Goal: Find contact information: Find contact information

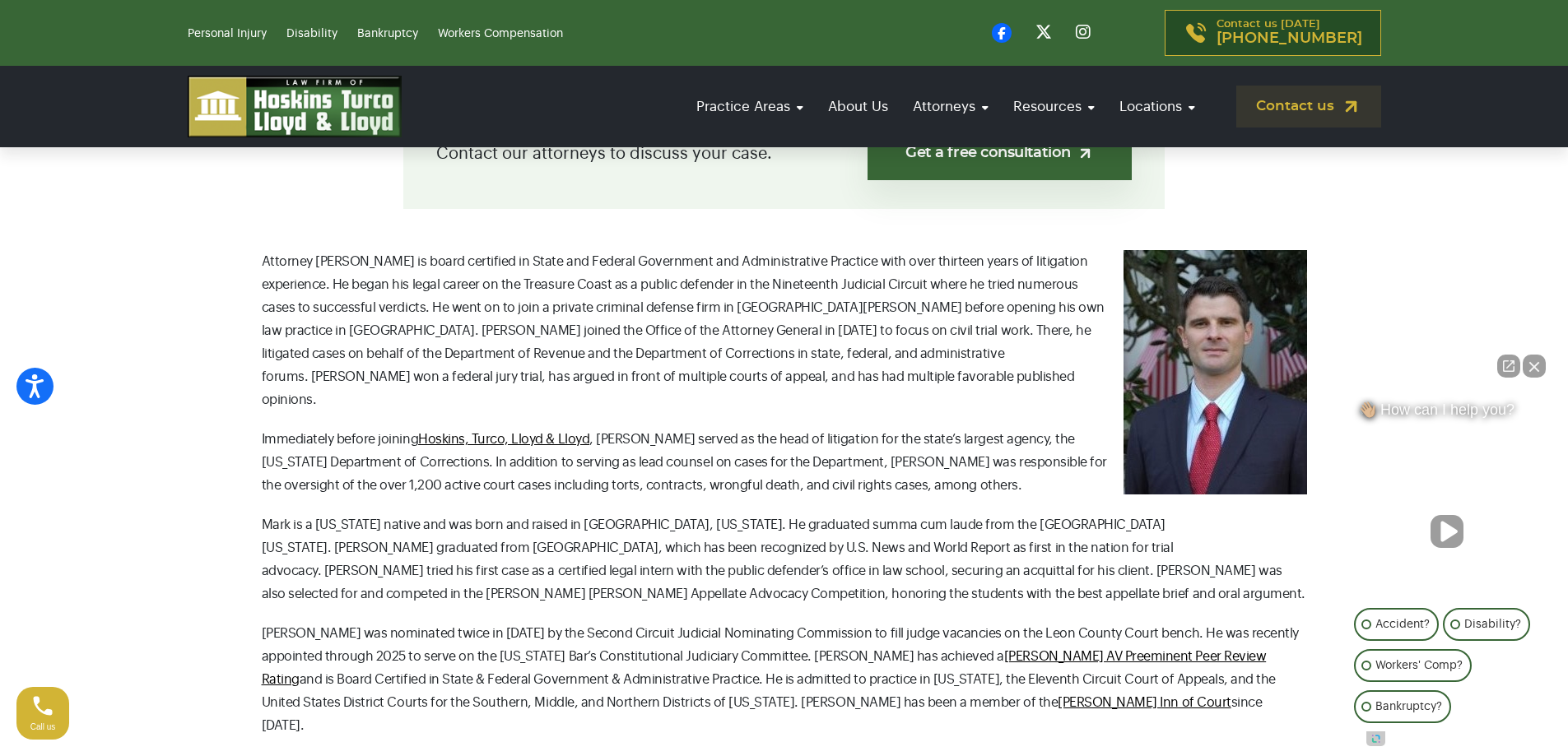
scroll to position [576, 0]
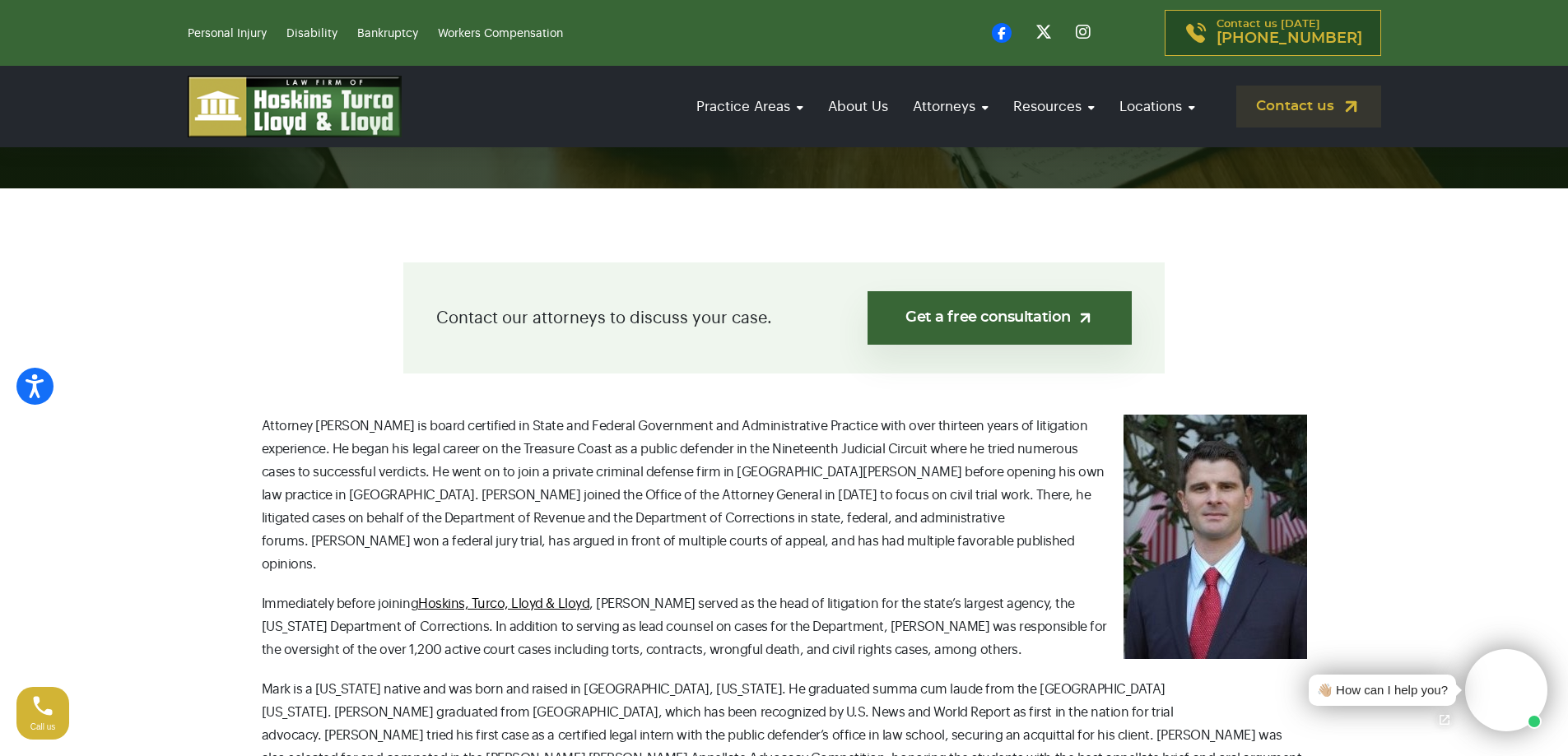
scroll to position [576, 0]
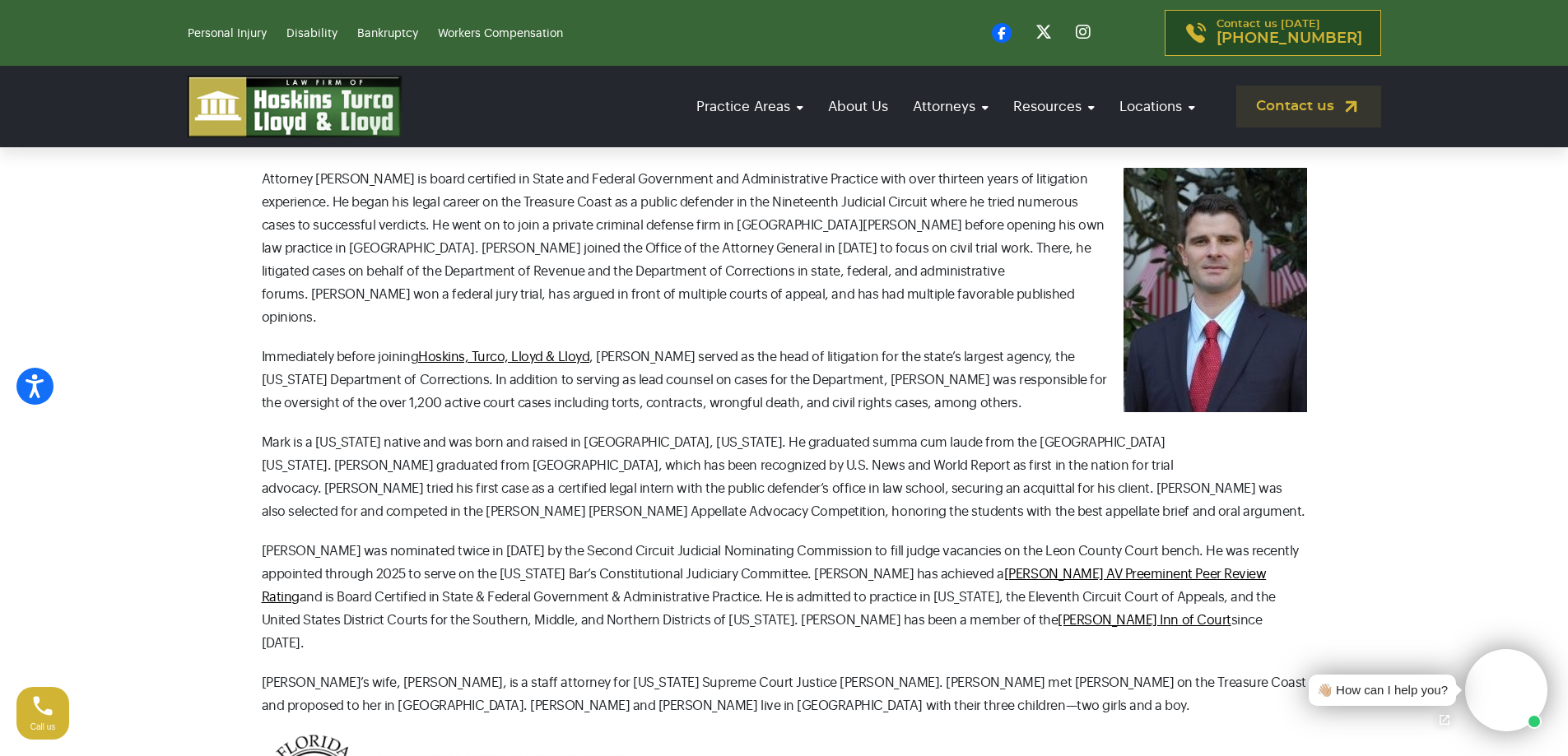
click at [896, 492] on p "Mark is a [US_STATE] native and was born and raised in [GEOGRAPHIC_DATA], [US_S…" at bounding box center [785, 477] width 1045 height 92
drag, startPoint x: 1024, startPoint y: 601, endPoint x: 991, endPoint y: 617, distance: 36.7
click at [1021, 602] on p "[PERSON_NAME] was nominated twice in [DATE] by the Second Circuit Judicial Nomi…" at bounding box center [785, 597] width 1045 height 115
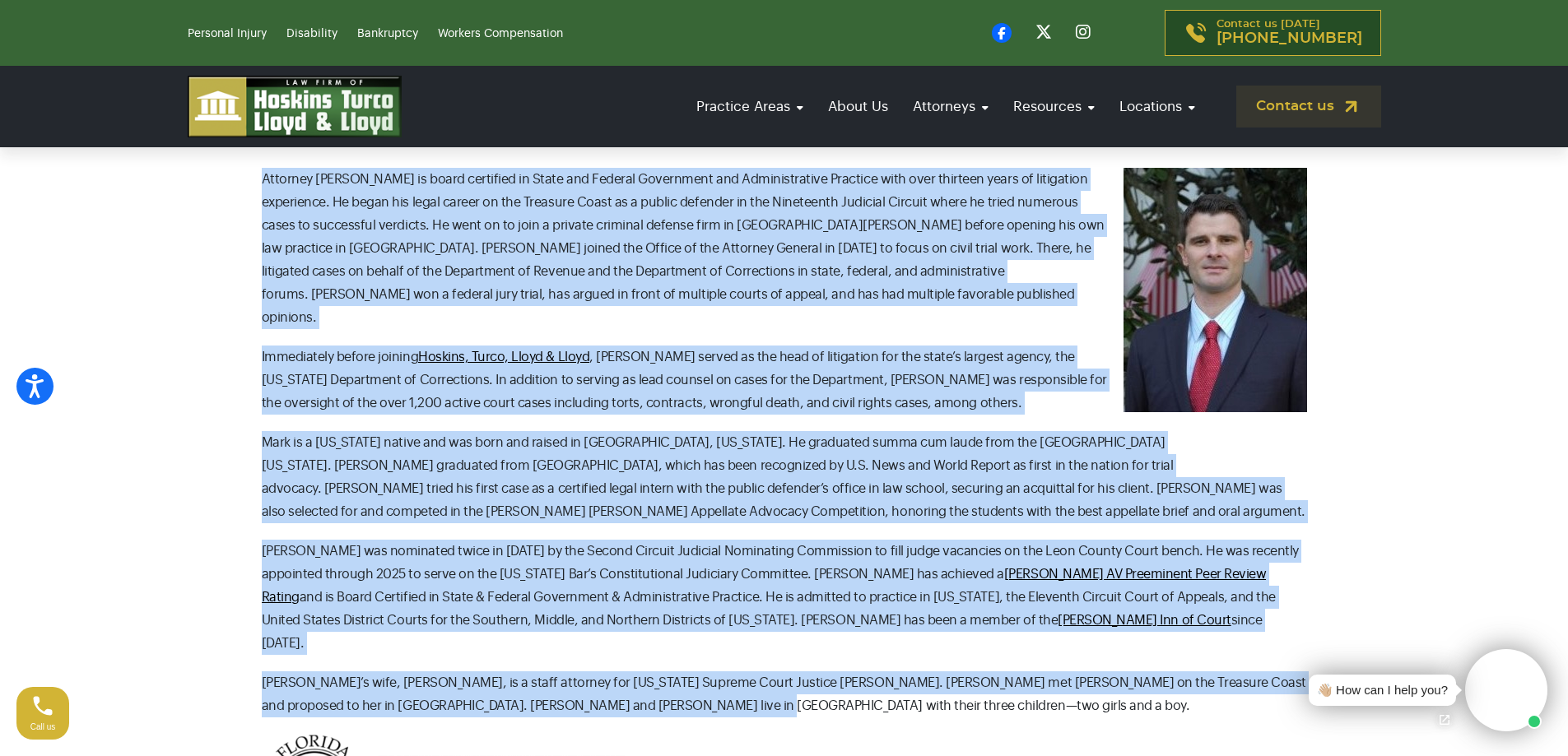
drag, startPoint x: 650, startPoint y: 649, endPoint x: 240, endPoint y: 166, distance: 633.6
click at [240, 166] on section "Contact our attorneys to discuss your case. Get a free consultation Attorney [P…" at bounding box center [784, 435] width 1568 height 989
click at [696, 272] on p "Attorney [PERSON_NAME] is board certified in State and Federal Government and A…" at bounding box center [785, 248] width 1045 height 161
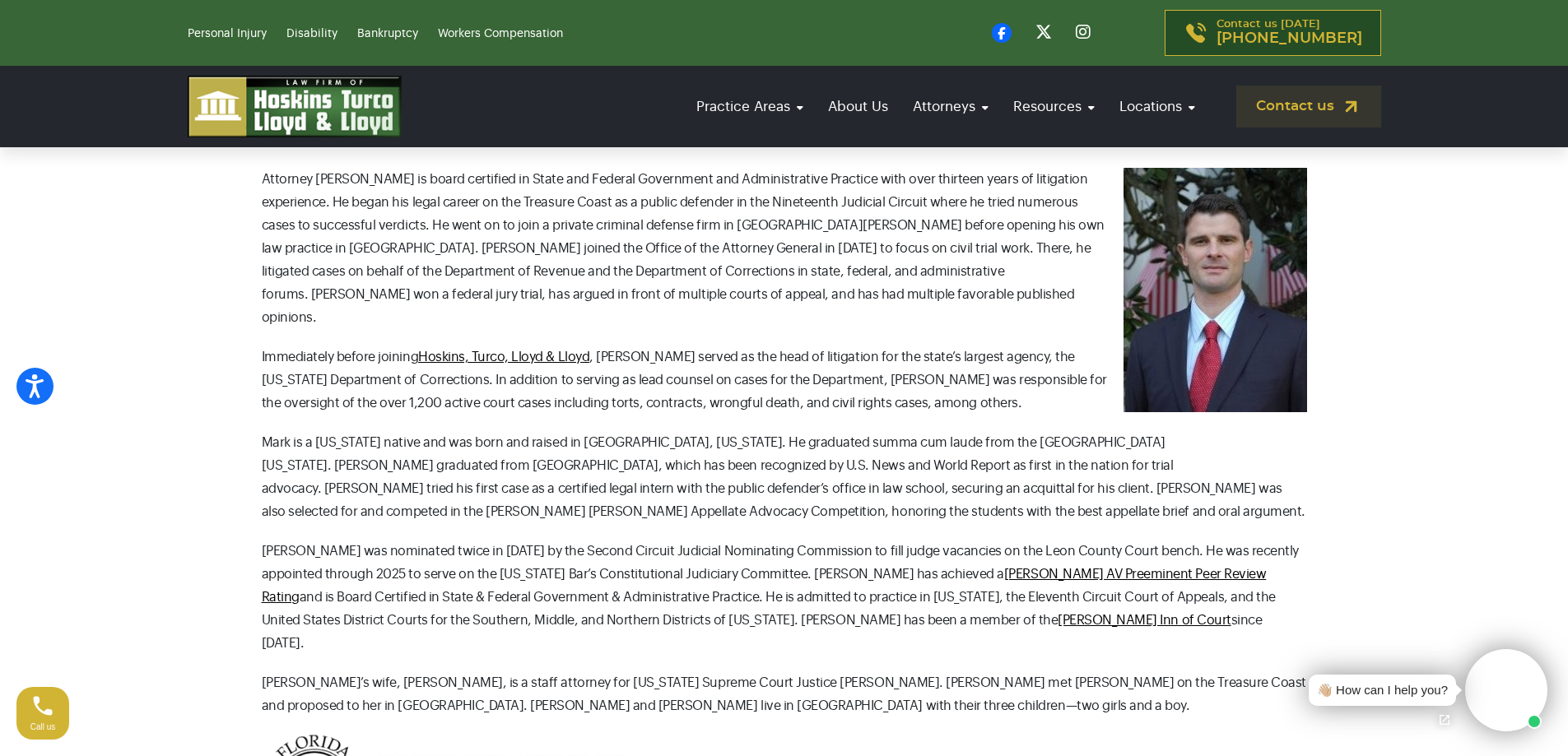
click at [707, 294] on p "Attorney [PERSON_NAME] is board certified in State and Federal Government and A…" at bounding box center [785, 248] width 1045 height 161
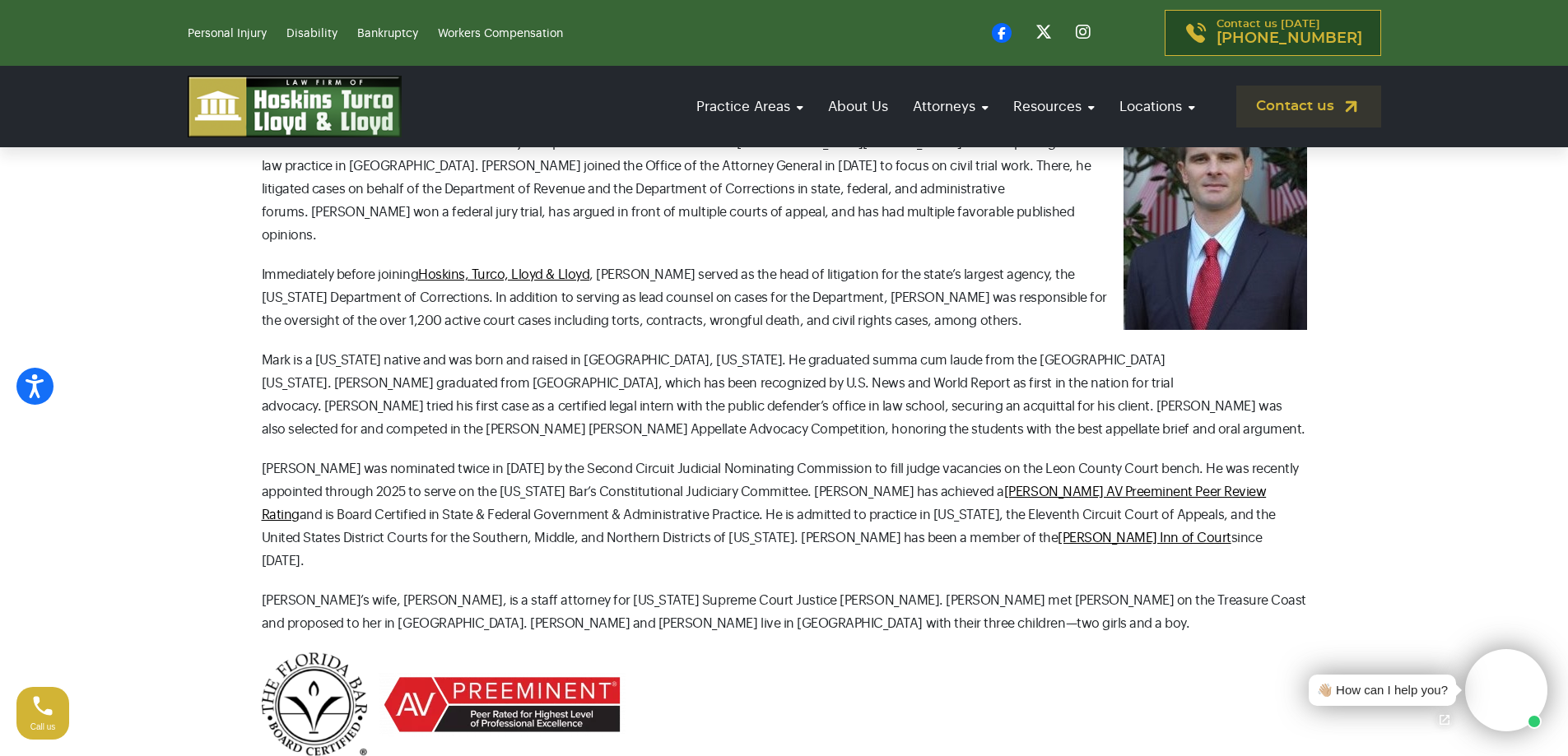
scroll to position [823, 0]
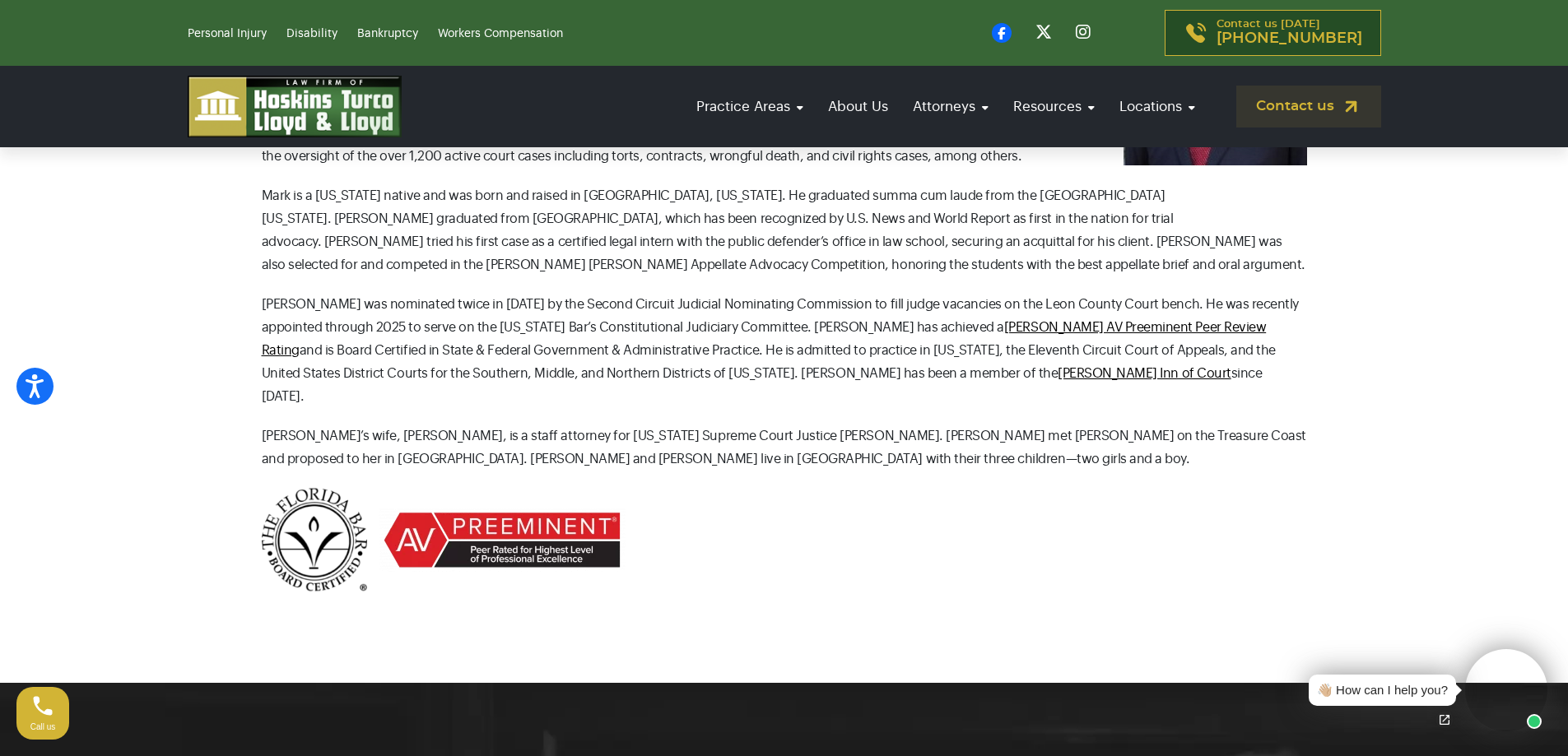
click at [671, 425] on p "[PERSON_NAME]’s wife, [PERSON_NAME], is a staff attorney for [US_STATE] Supreme…" at bounding box center [785, 448] width 1045 height 46
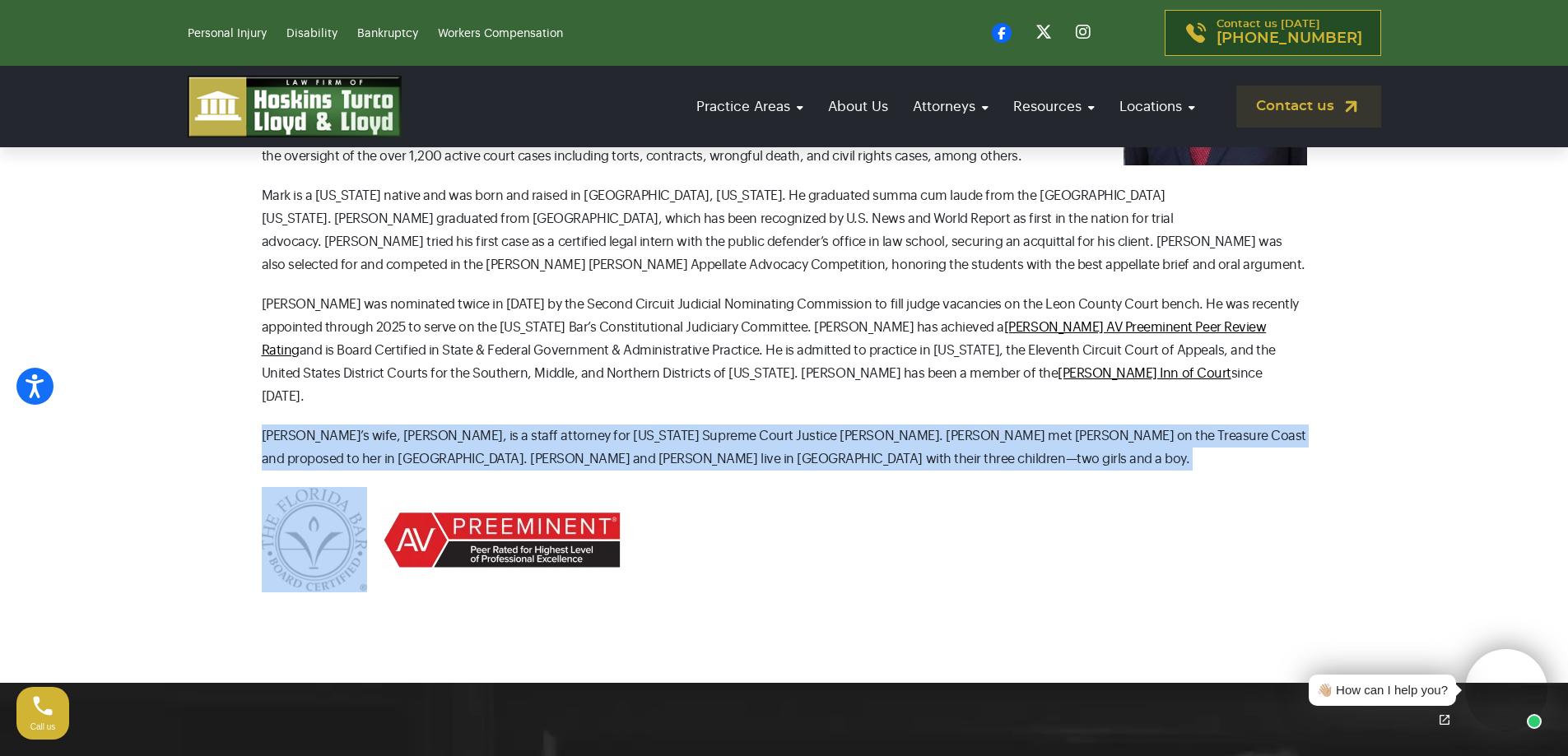
drag, startPoint x: 671, startPoint y: 415, endPoint x: 238, endPoint y: 388, distance: 433.8
click at [238, 388] on section "Contact our attorneys to discuss your case. Get a free consultation Attorney [P…" at bounding box center [784, 188] width 1568 height 989
click at [318, 425] on p "[PERSON_NAME]’s wife, [PERSON_NAME], is a staff attorney for [US_STATE] Supreme…" at bounding box center [785, 448] width 1045 height 46
drag, startPoint x: 287, startPoint y: 389, endPoint x: 277, endPoint y: 388, distance: 10.0
click at [287, 425] on p "[PERSON_NAME]’s wife, [PERSON_NAME], is a staff attorney for [US_STATE] Supreme…" at bounding box center [785, 448] width 1045 height 46
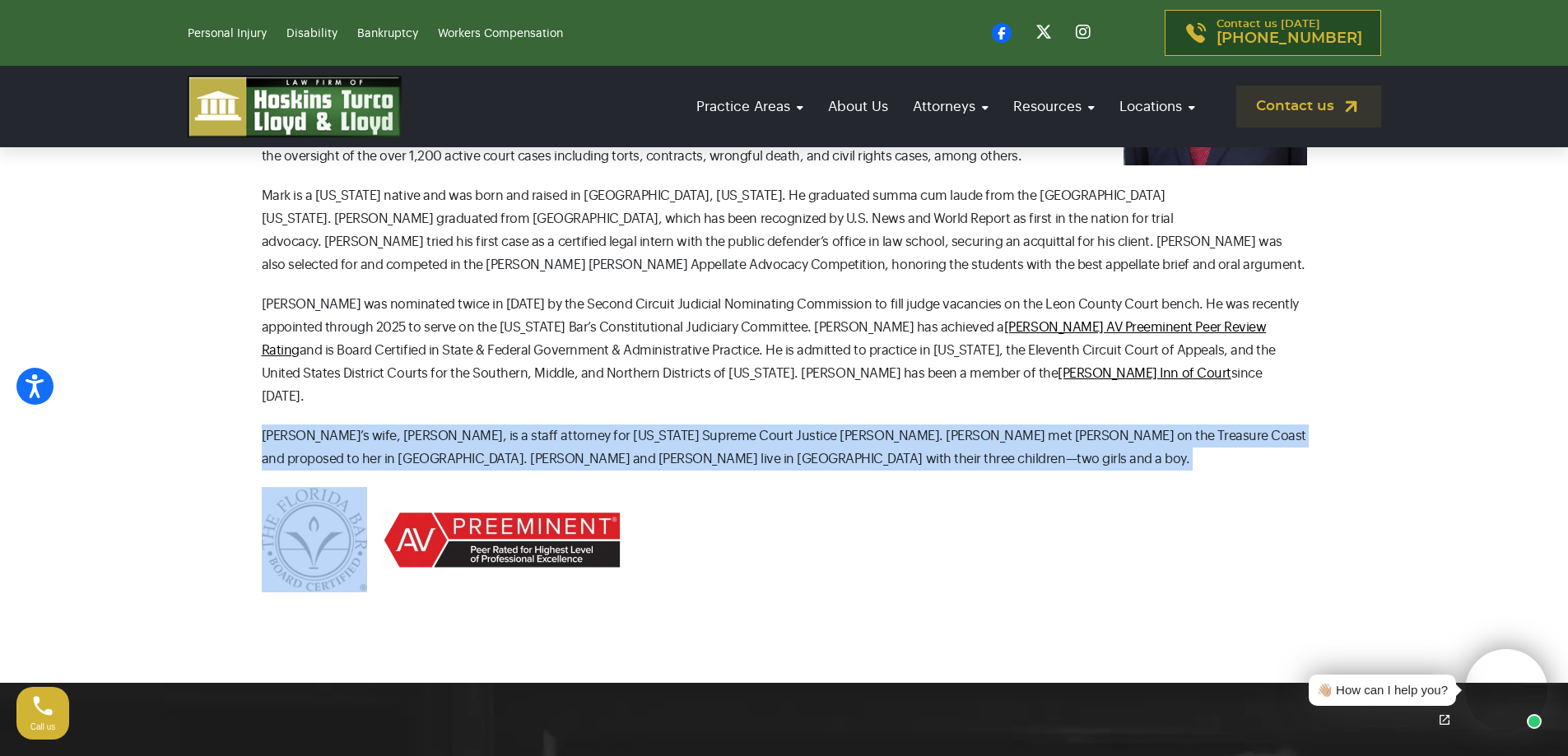
click at [259, 388] on div "Contact our attorneys to discuss your case. Get a free consultation Attorney [P…" at bounding box center [784, 180] width 1086 height 824
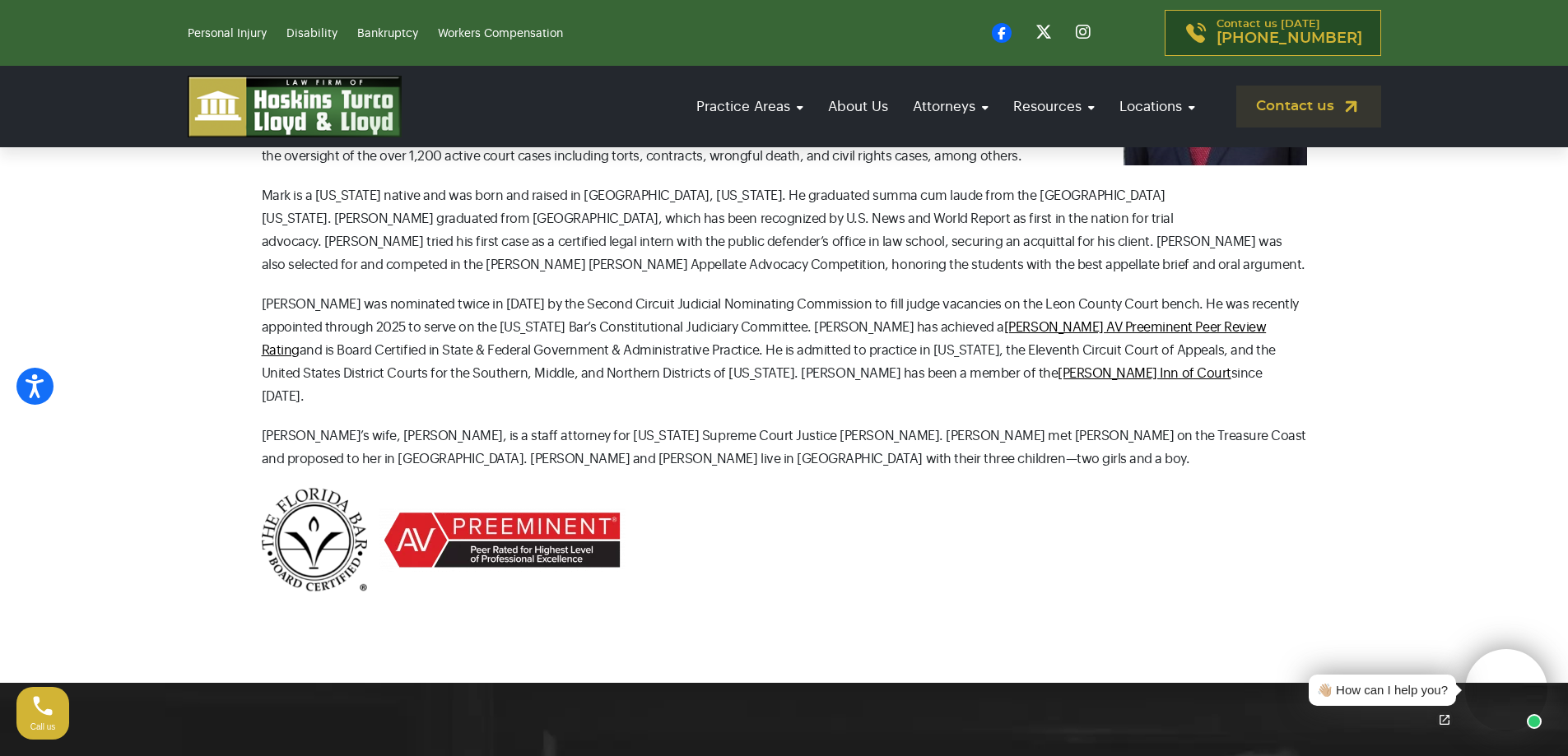
click at [264, 425] on p "[PERSON_NAME]’s wife, [PERSON_NAME], is a staff attorney for [US_STATE] Supreme…" at bounding box center [785, 448] width 1045 height 46
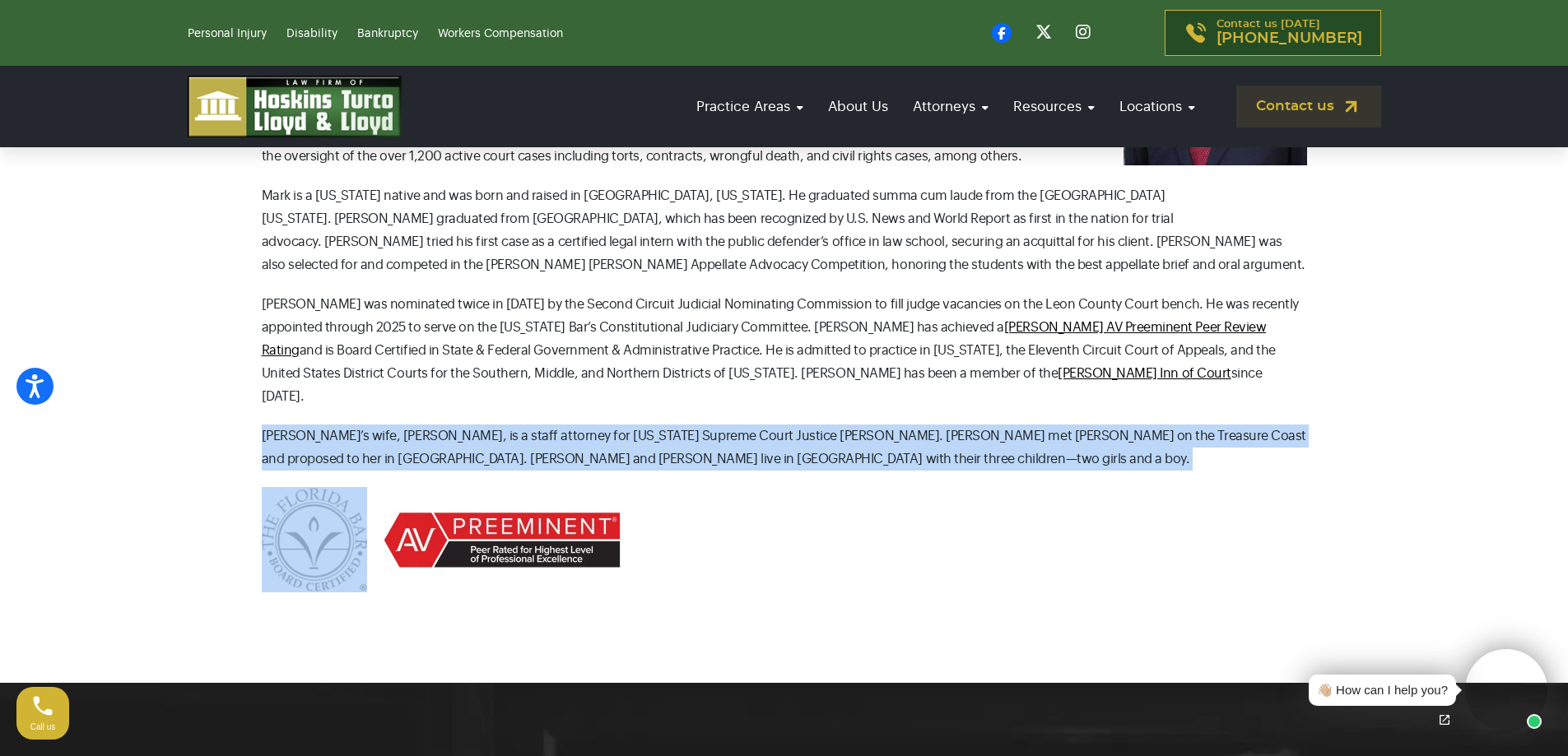
drag, startPoint x: 262, startPoint y: 389, endPoint x: 776, endPoint y: 424, distance: 515.2
click at [776, 425] on p "[PERSON_NAME]’s wife, [PERSON_NAME], is a staff attorney for [US_STATE] Supreme…" at bounding box center [785, 448] width 1045 height 46
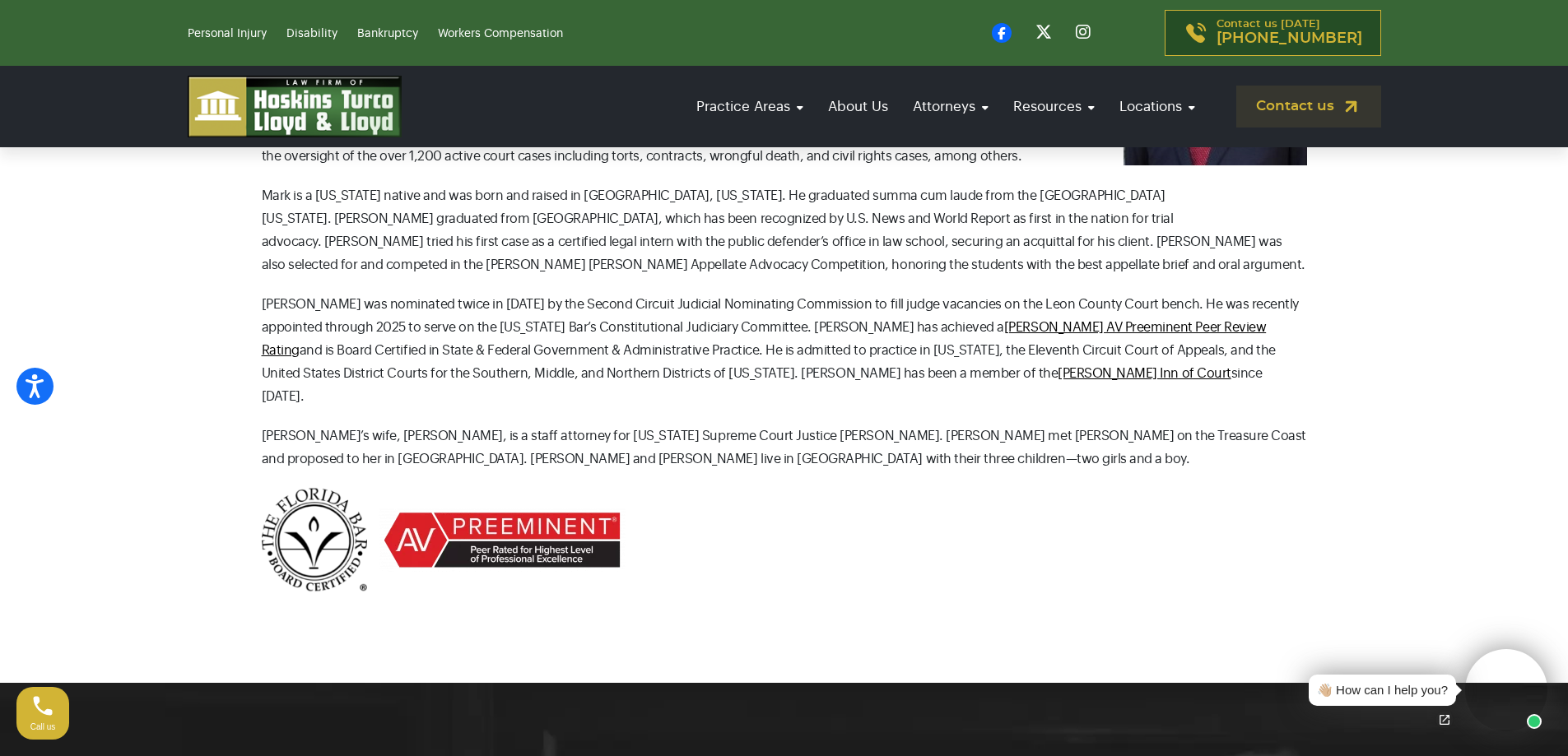
click at [726, 426] on div "Attorney [PERSON_NAME] is board certified in State and Federal Government and A…" at bounding box center [785, 256] width 1045 height 672
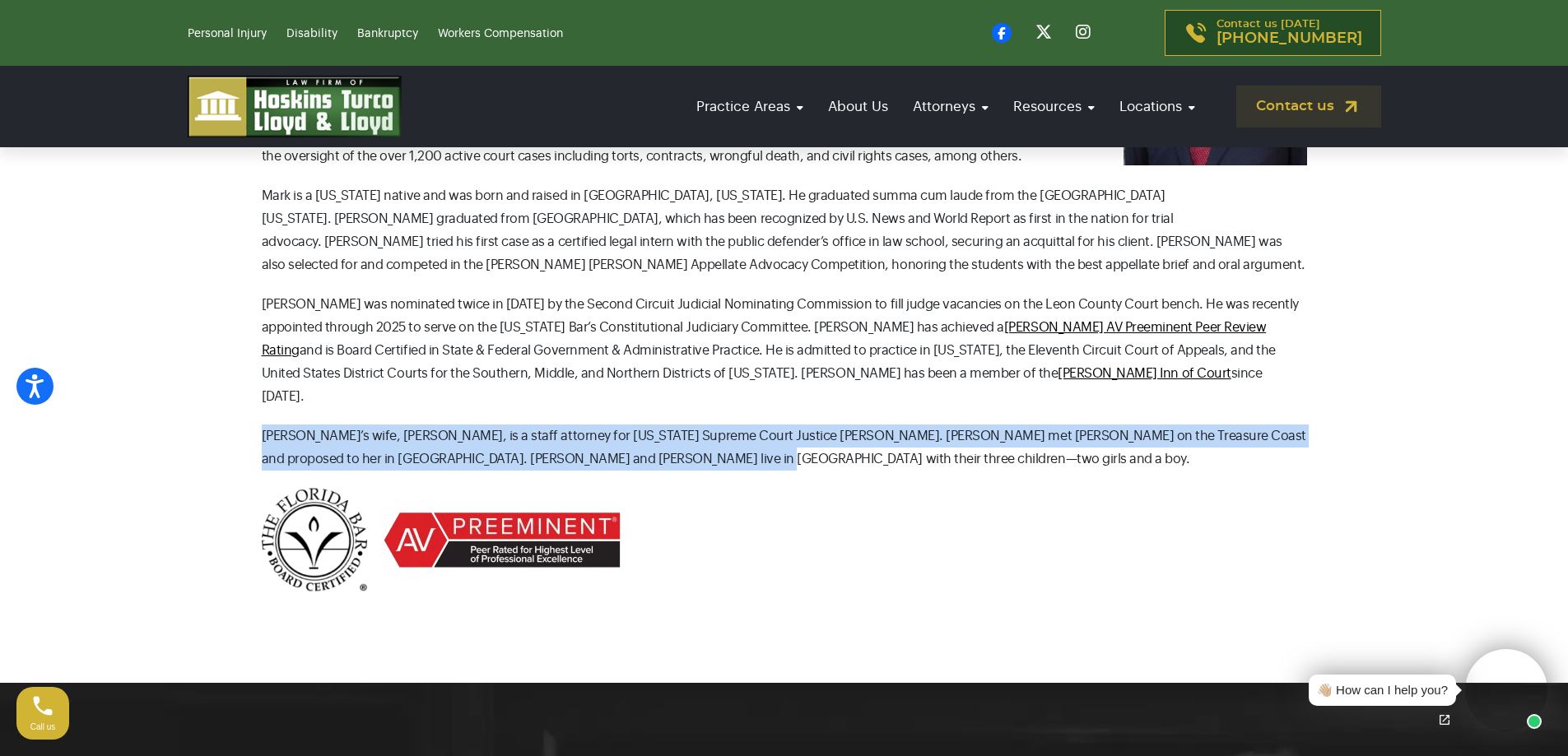
drag, startPoint x: 686, startPoint y: 421, endPoint x: 207, endPoint y: 381, distance: 480.7
click at [207, 381] on section "Contact our attorneys to discuss your case. Get a free consultation Attorney [P…" at bounding box center [784, 188] width 1568 height 989
click at [756, 425] on p "[PERSON_NAME]’s wife, [PERSON_NAME], is a staff attorney for [US_STATE] Supreme…" at bounding box center [785, 448] width 1045 height 46
click at [699, 425] on p "[PERSON_NAME]’s wife, [PERSON_NAME], is a staff attorney for [US_STATE] Supreme…" at bounding box center [785, 448] width 1045 height 46
click at [683, 425] on p "[PERSON_NAME]’s wife, [PERSON_NAME], is a staff attorney for [US_STATE] Supreme…" at bounding box center [785, 448] width 1045 height 46
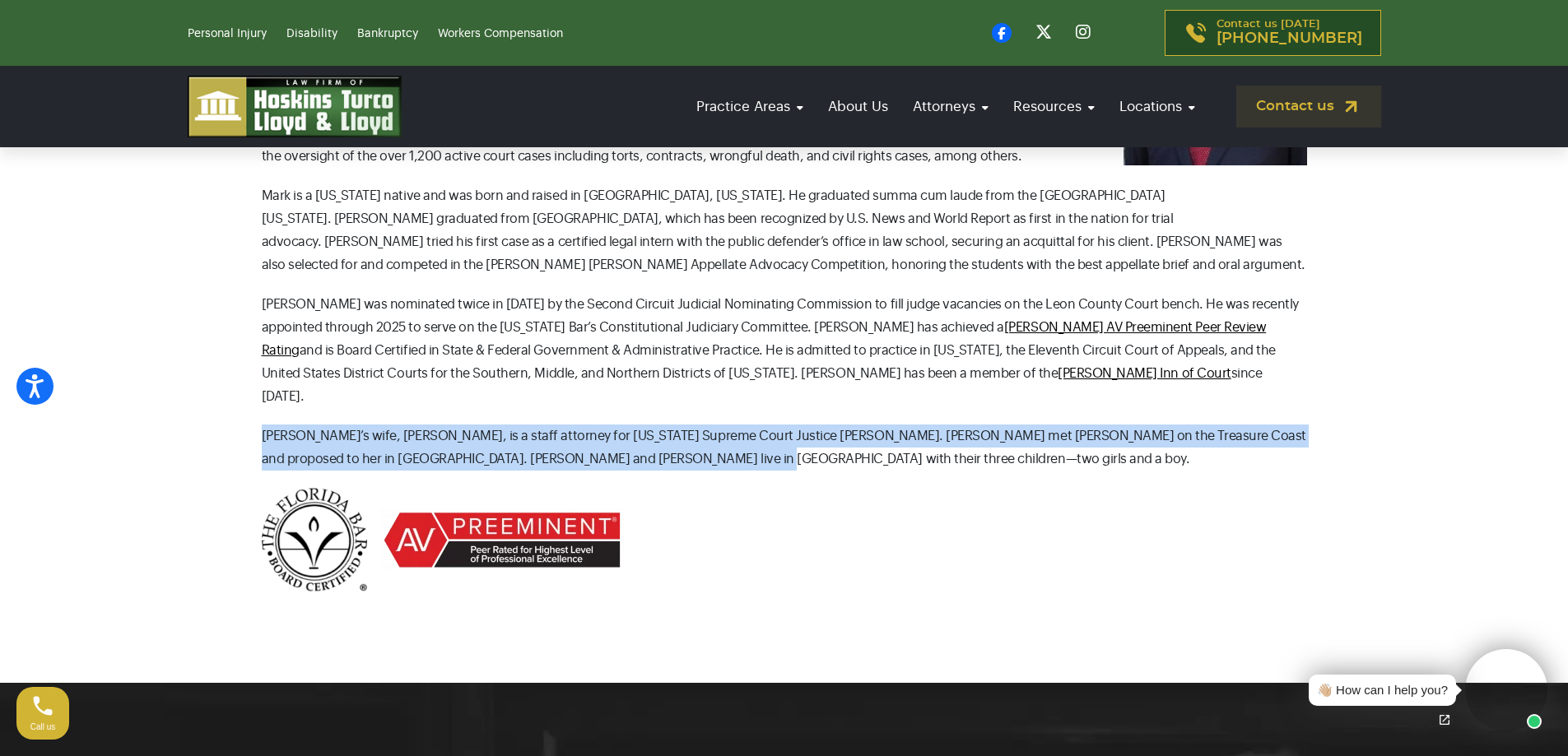
click at [669, 425] on p "[PERSON_NAME]’s wife, [PERSON_NAME], is a staff attorney for [US_STATE] Supreme…" at bounding box center [785, 448] width 1045 height 46
drag, startPoint x: 630, startPoint y: 417, endPoint x: 252, endPoint y: 379, distance: 379.9
click at [252, 379] on div "Contact our attorneys to discuss your case. Get a free consultation Attorney [P…" at bounding box center [784, 180] width 1086 height 824
click at [684, 425] on p "[PERSON_NAME]’s wife, [PERSON_NAME], is a staff attorney for [US_STATE] Supreme…" at bounding box center [785, 448] width 1045 height 46
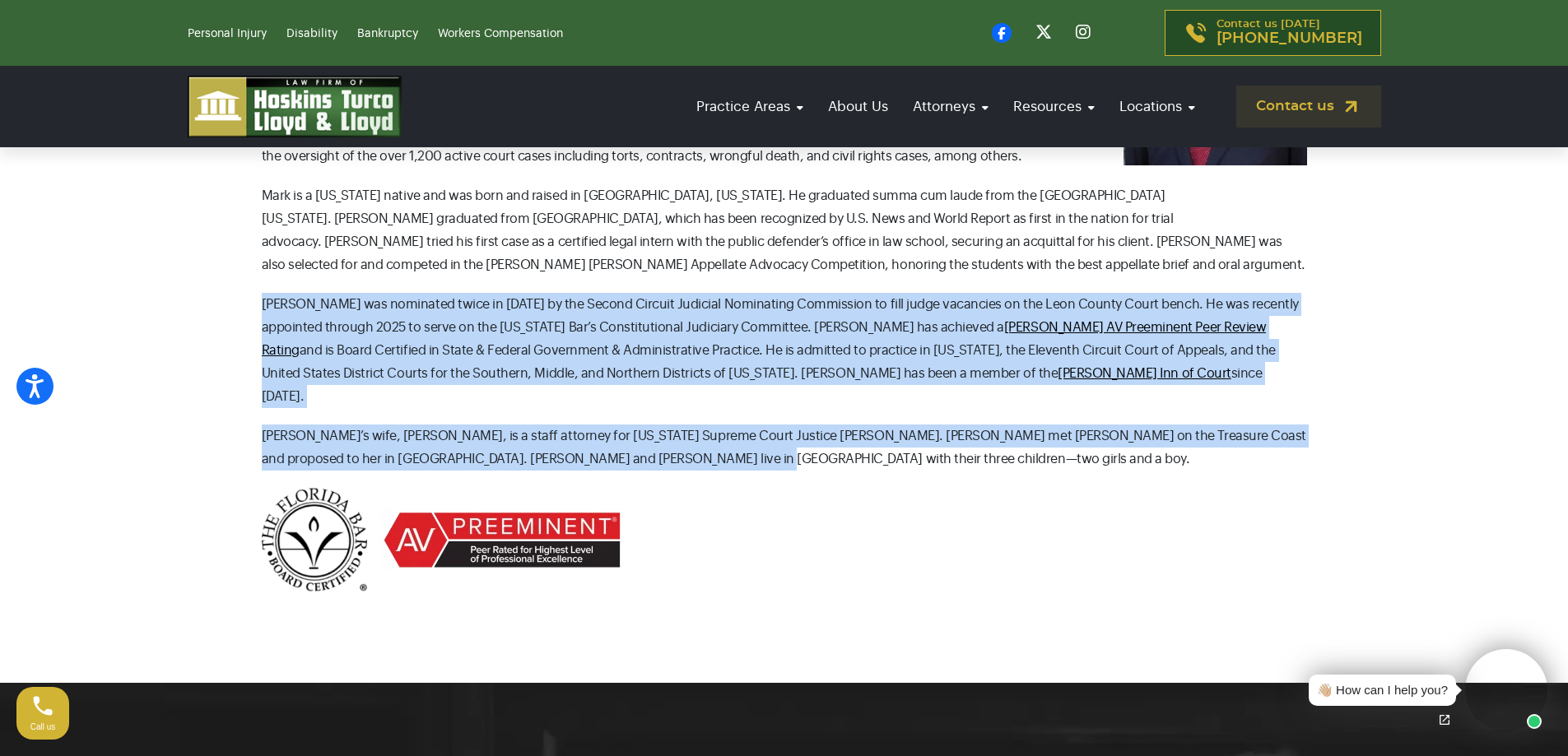
drag, startPoint x: 680, startPoint y: 414, endPoint x: 212, endPoint y: 267, distance: 490.5
click at [212, 267] on section "Contact our attorneys to discuss your case. Get a free consultation Attorney [P…" at bounding box center [784, 188] width 1568 height 989
click at [616, 378] on div "Attorney [PERSON_NAME] is board certified in State and Federal Government and A…" at bounding box center [785, 256] width 1045 height 672
click at [687, 425] on p "[PERSON_NAME]’s wife, [PERSON_NAME], is a staff attorney for [US_STATE] Supreme…" at bounding box center [785, 448] width 1045 height 46
drag, startPoint x: 687, startPoint y: 405, endPoint x: 280, endPoint y: 292, distance: 422.4
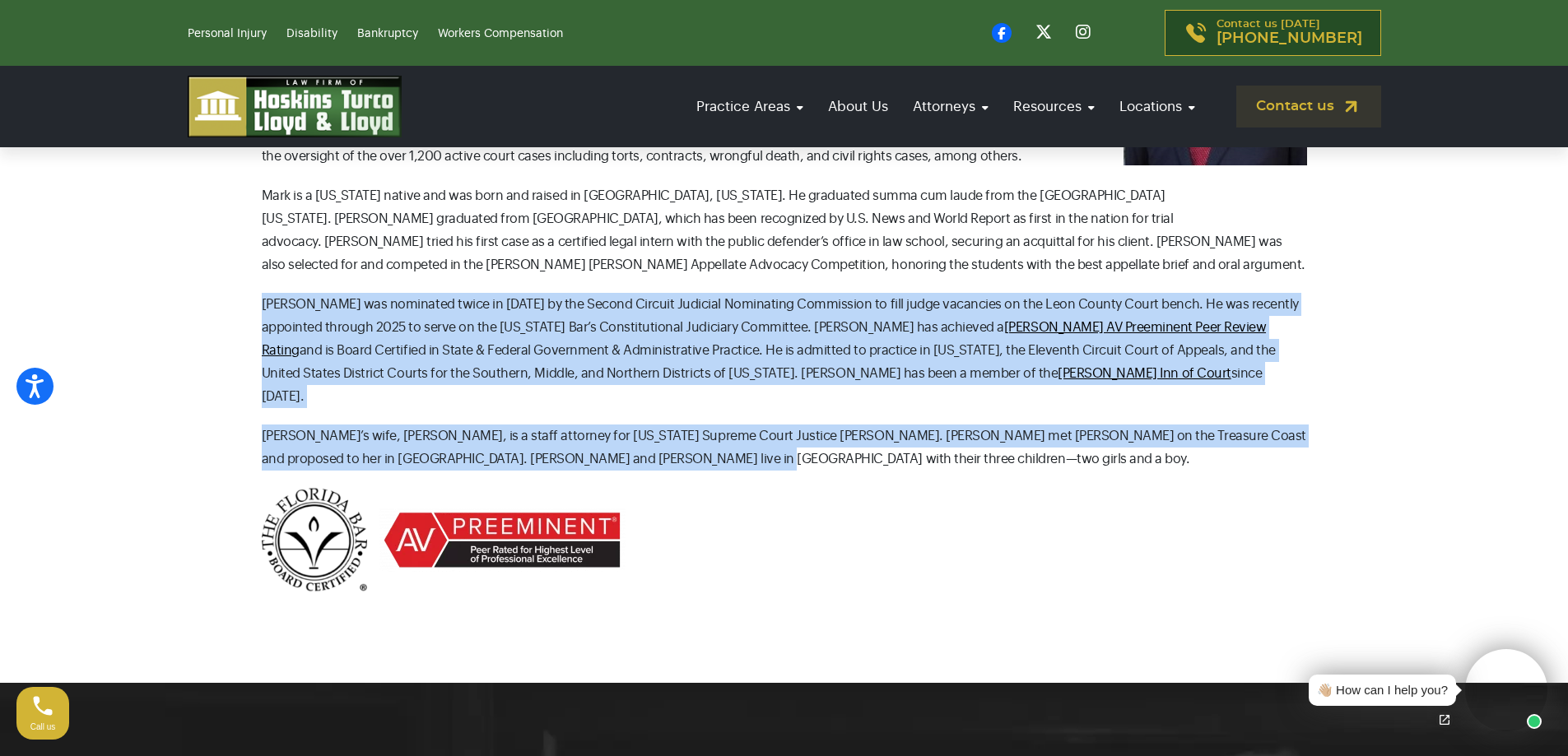
click at [186, 261] on section "Contact our attorneys to discuss your case. Get a free consultation Attorney [P…" at bounding box center [784, 188] width 1568 height 989
click at [754, 425] on p "[PERSON_NAME]’s wife, [PERSON_NAME], is a staff attorney for [US_STATE] Supreme…" at bounding box center [785, 448] width 1045 height 46
drag, startPoint x: 687, startPoint y: 411, endPoint x: 223, endPoint y: 287, distance: 480.3
click at [223, 287] on section "Contact our attorneys to discuss your case. Get a free consultation Attorney [P…" at bounding box center [784, 188] width 1568 height 989
click at [756, 425] on p "[PERSON_NAME]’s wife, [PERSON_NAME], is a staff attorney for [US_STATE] Supreme…" at bounding box center [785, 448] width 1045 height 46
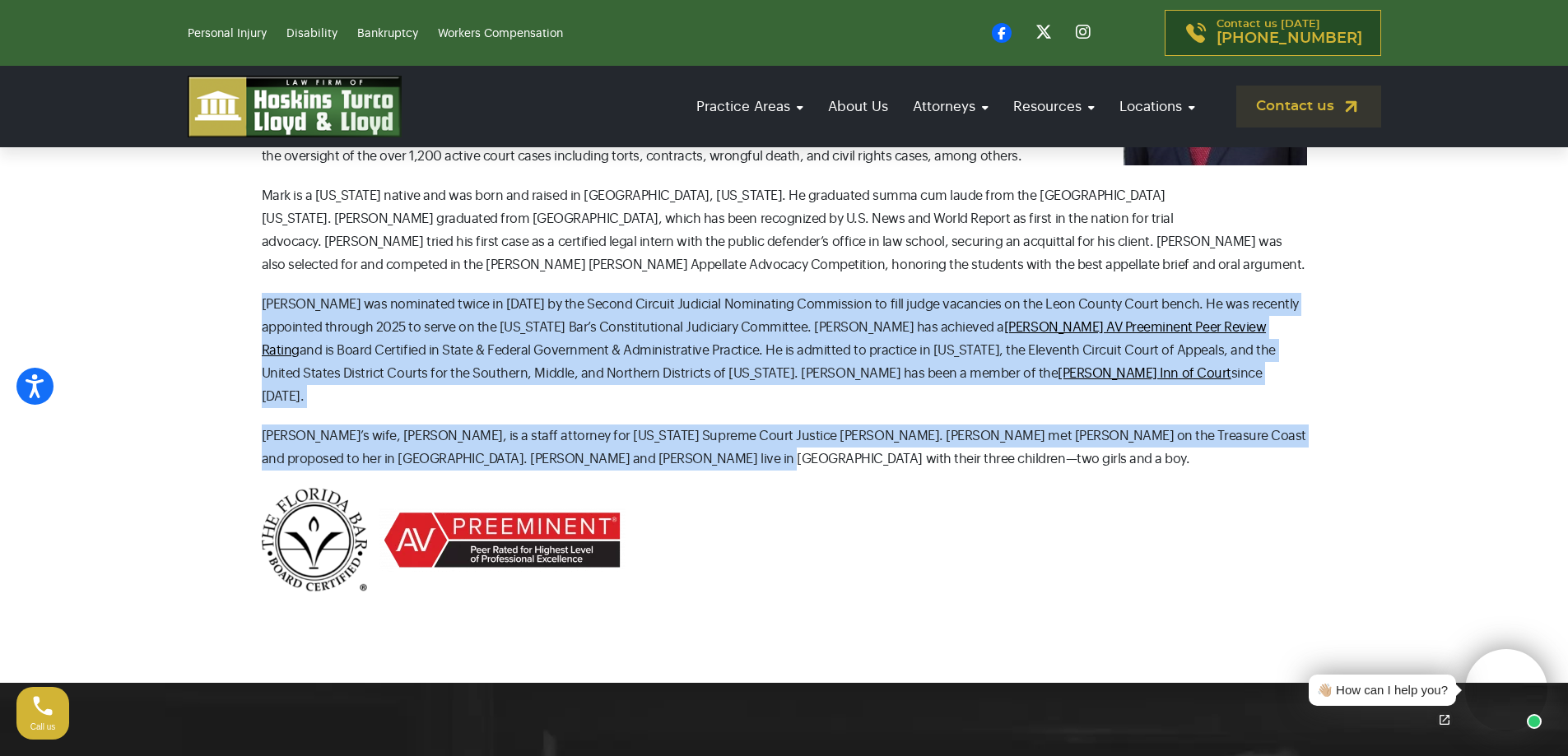
click at [794, 325] on p "[PERSON_NAME] was nominated twice in [DATE] by the Second Circuit Judicial Nomi…" at bounding box center [785, 350] width 1045 height 115
